Goal: Transaction & Acquisition: Obtain resource

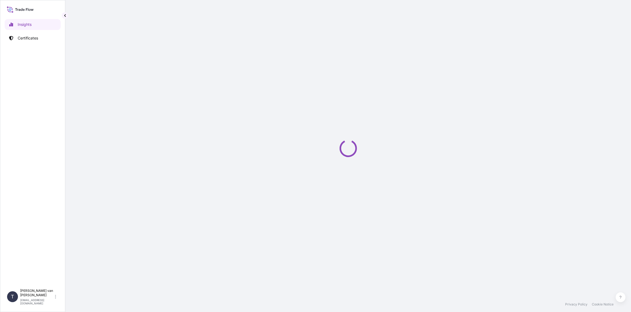
select select "2025"
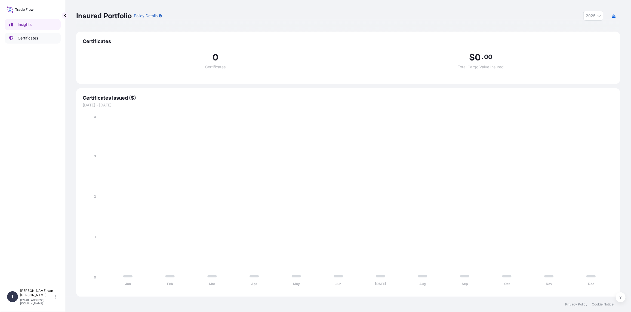
click at [35, 36] on p "Certificates" at bounding box center [28, 37] width 20 height 5
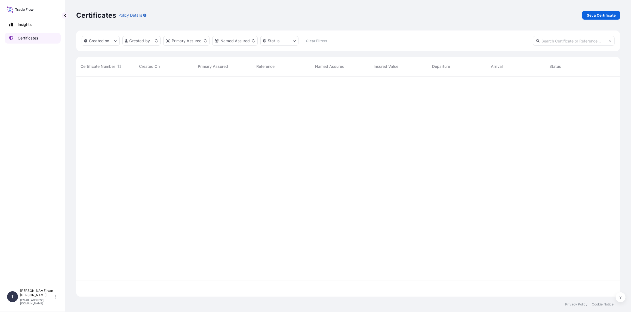
scroll to position [219, 540]
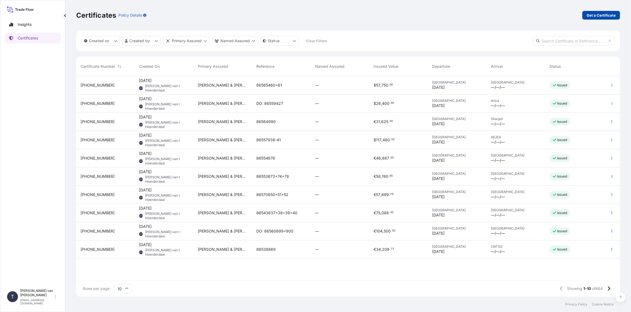
click at [603, 16] on p "Get a Certificate" at bounding box center [601, 15] width 29 height 5
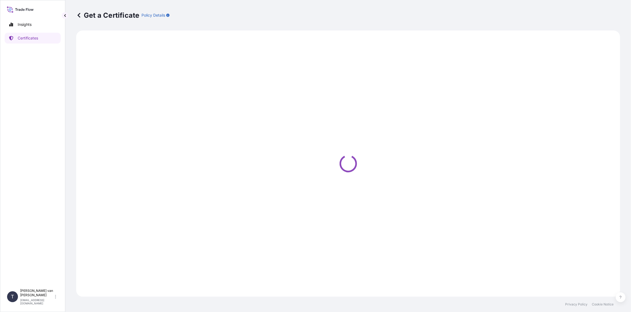
select select "Sea"
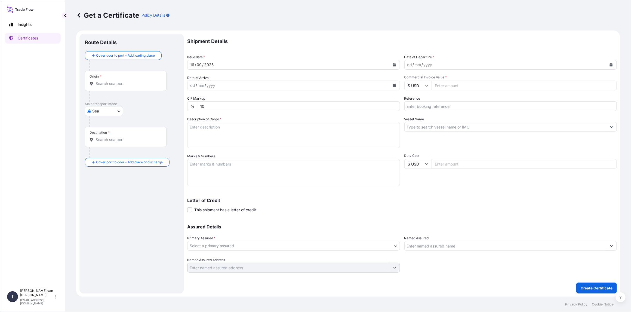
click at [458, 64] on div "dd / mm / yyyy" at bounding box center [506, 65] width 202 height 10
click at [614, 64] on button "Calendar" at bounding box center [611, 64] width 9 height 9
click at [446, 111] on div "11" at bounding box center [445, 111] width 10 height 10
click at [443, 87] on input "Commercial Invoice Value *" at bounding box center [525, 86] width 186 height 10
type input "106773.30"
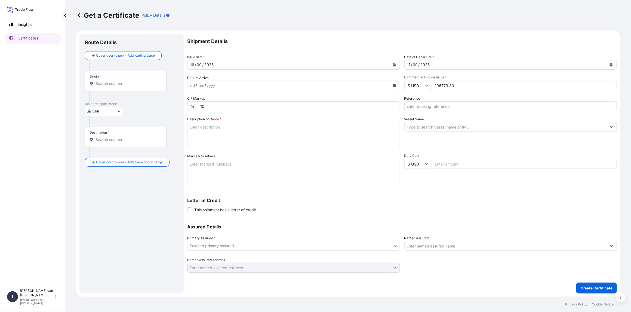
click at [432, 104] on input "Reference" at bounding box center [510, 106] width 213 height 10
type input "86557942-45"
click at [412, 125] on input "Vessel Name" at bounding box center [506, 127] width 202 height 10
click at [421, 128] on input "Vessel Name" at bounding box center [506, 127] width 202 height 10
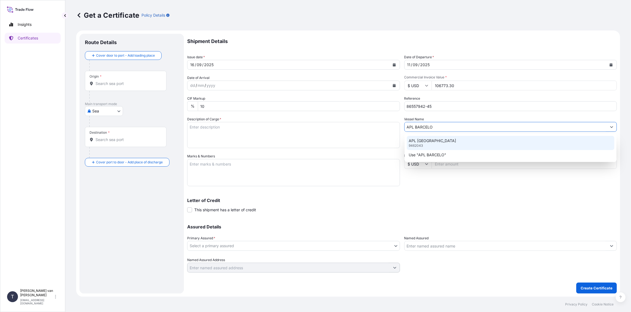
click at [418, 142] on p "APL [GEOGRAPHIC_DATA]" at bounding box center [432, 140] width 47 height 5
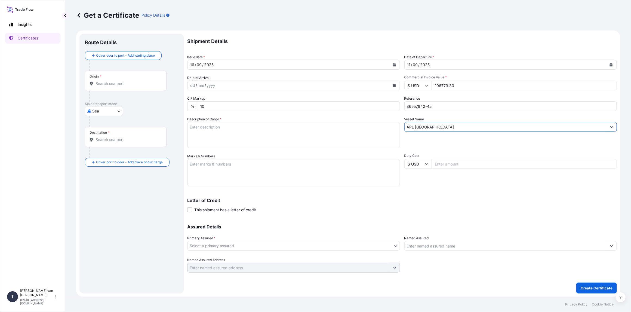
type input "APL [GEOGRAPHIC_DATA]"
click at [197, 127] on textarea "Description of Cargo *" at bounding box center [293, 135] width 213 height 26
drag, startPoint x: 204, startPoint y: 129, endPoint x: 207, endPoint y: 150, distance: 21.2
click at [202, 144] on textarea "4x 40ft container containing: 3.999 bags x 25 kg Resistamyl 343 = 99.975 kg" at bounding box center [293, 135] width 213 height 26
click at [237, 124] on textarea "4x 40ft container containing: 3.999 bags x 25 kg Resistamyl 343 = 99.975 kg" at bounding box center [293, 135] width 213 height 26
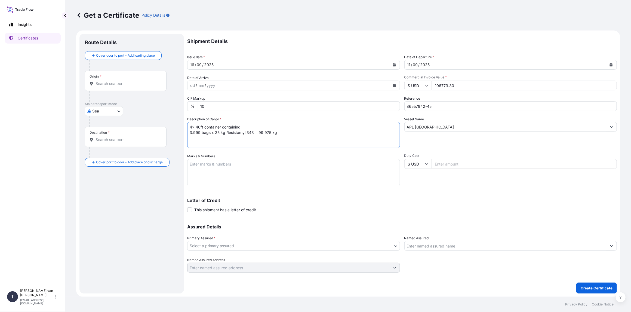
drag, startPoint x: 220, startPoint y: 126, endPoint x: 186, endPoint y: 123, distance: 34.4
click at [186, 123] on form "Route Details Cover door to port - Add loading place Place of loading Road / [G…" at bounding box center [348, 163] width 544 height 266
type textarea "4x 40ft container containing: 3.999 bags x 25 kg Resistamyl 343 = 99.975 kg"
click at [190, 162] on textarea "Marks & Numbers" at bounding box center [293, 172] width 213 height 27
paste textarea "4x 40ft container"
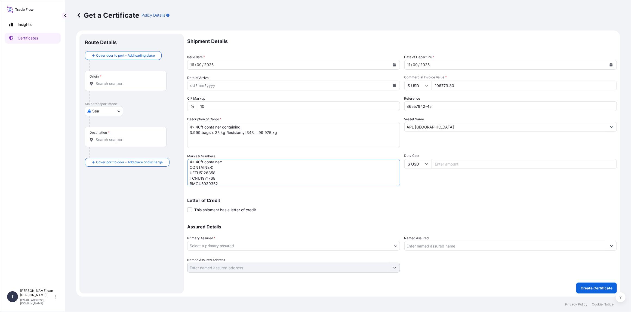
scroll to position [8, 0]
click at [269, 182] on textarea "4x 40ft container: CONTAINER: SEAL: UETU5126858 00101668 TCNU1971768 00101660 B…" at bounding box center [293, 172] width 213 height 27
type textarea "4x 40ft container: CONTAINER: SEAL: UETU5126858 00101668 TCNU1971768 00101660 B…"
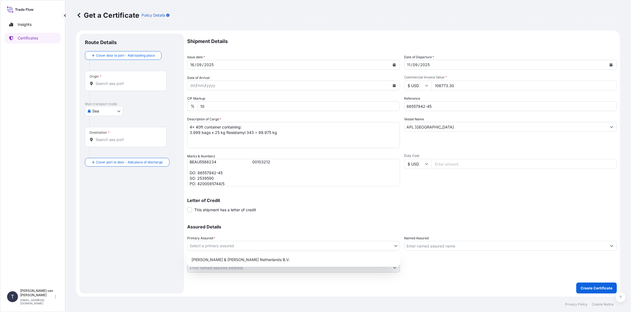
click at [220, 247] on body "Insights Certificates T [PERSON_NAME] van t Hoenderdaal [EMAIL_ADDRESS][DOMAIN_…" at bounding box center [315, 156] width 631 height 312
click at [213, 262] on div "[PERSON_NAME] & [PERSON_NAME] Netherlands B.V." at bounding box center [293, 260] width 208 height 10
select select "31666"
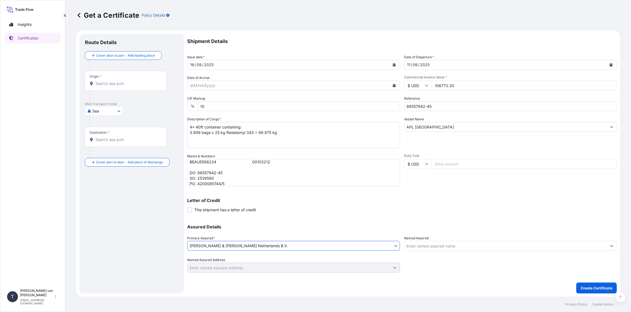
click at [110, 84] on input "Origin *" at bounding box center [127, 83] width 64 height 5
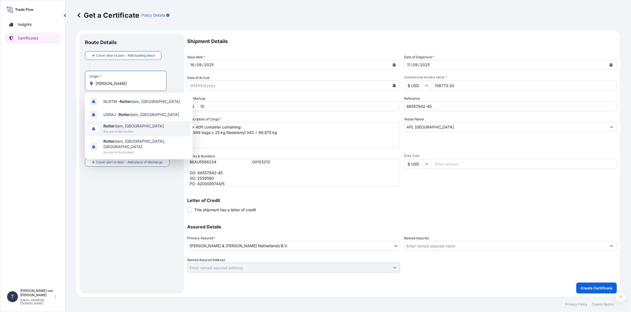
click at [133, 124] on span "[PERSON_NAME] dam, [GEOGRAPHIC_DATA]" at bounding box center [133, 125] width 60 height 5
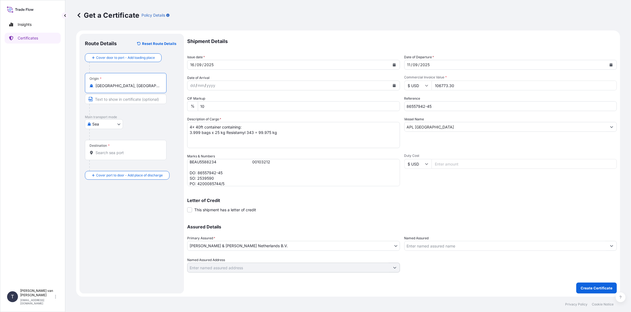
type input "[GEOGRAPHIC_DATA], [GEOGRAPHIC_DATA]"
click at [110, 153] on input "Destination *" at bounding box center [127, 152] width 64 height 5
type input "AEJEA - [GEOGRAPHIC_DATA], [GEOGRAPHIC_DATA]"
click at [588, 288] on p "Create Certificate" at bounding box center [597, 287] width 32 height 5
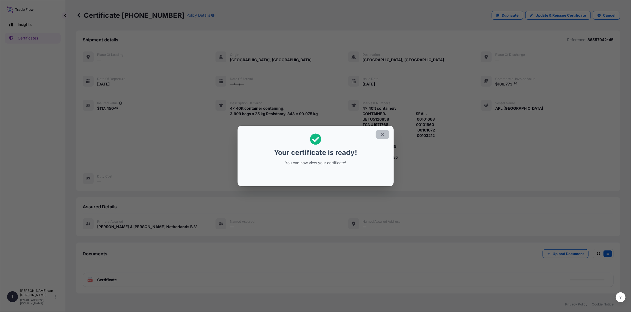
click at [380, 133] on icon "button" at bounding box center [382, 134] width 5 height 5
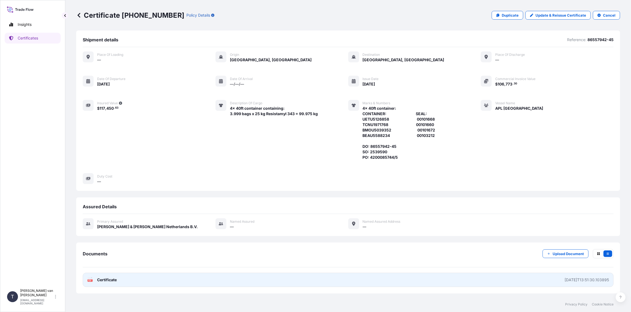
click at [109, 277] on span "Certificate" at bounding box center [107, 279] width 20 height 5
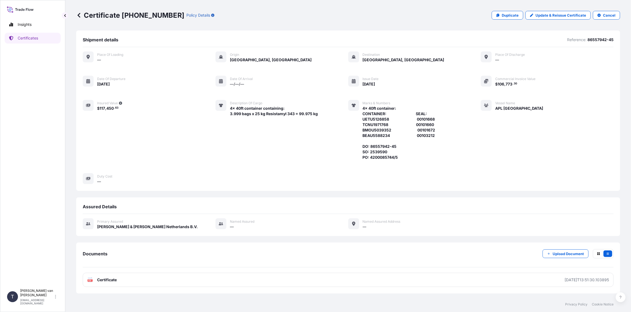
click at [152, 18] on p "Certificate [PHONE_NUMBER]" at bounding box center [130, 15] width 108 height 9
drag, startPoint x: 164, startPoint y: 14, endPoint x: 122, endPoint y: 14, distance: 42.2
click at [122, 14] on p "Certificate [PHONE_NUMBER]" at bounding box center [130, 15] width 108 height 9
copy p "[PHONE_NUMBER]"
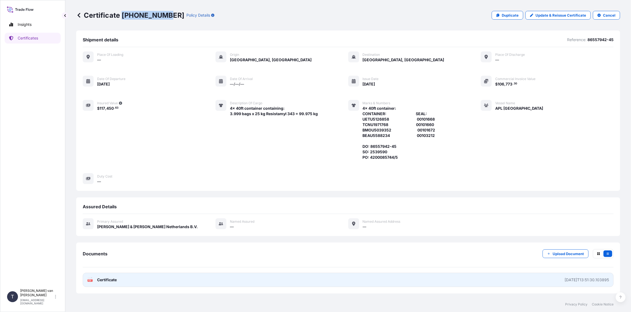
click at [110, 280] on span "Certificate" at bounding box center [107, 279] width 20 height 5
